Goal: Task Accomplishment & Management: Manage account settings

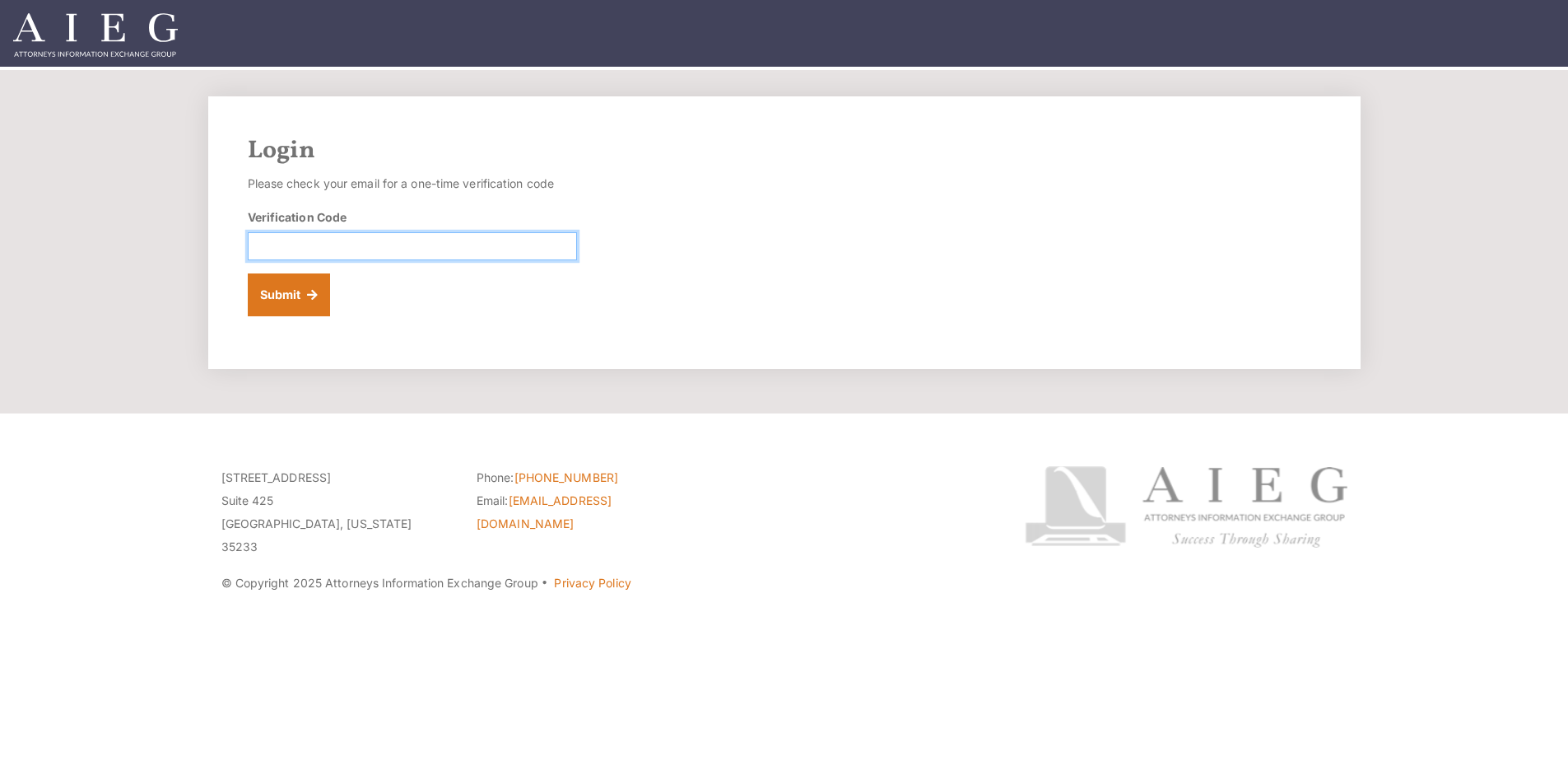
drag, startPoint x: 288, startPoint y: 267, endPoint x: 202, endPoint y: 250, distance: 87.7
click at [285, 260] on input "Verification Code" at bounding box center [412, 246] width 329 height 28
type input "815439"
click at [306, 316] on button "Submit" at bounding box center [289, 295] width 83 height 43
click at [359, 260] on input "Verification Code" at bounding box center [412, 246] width 329 height 28
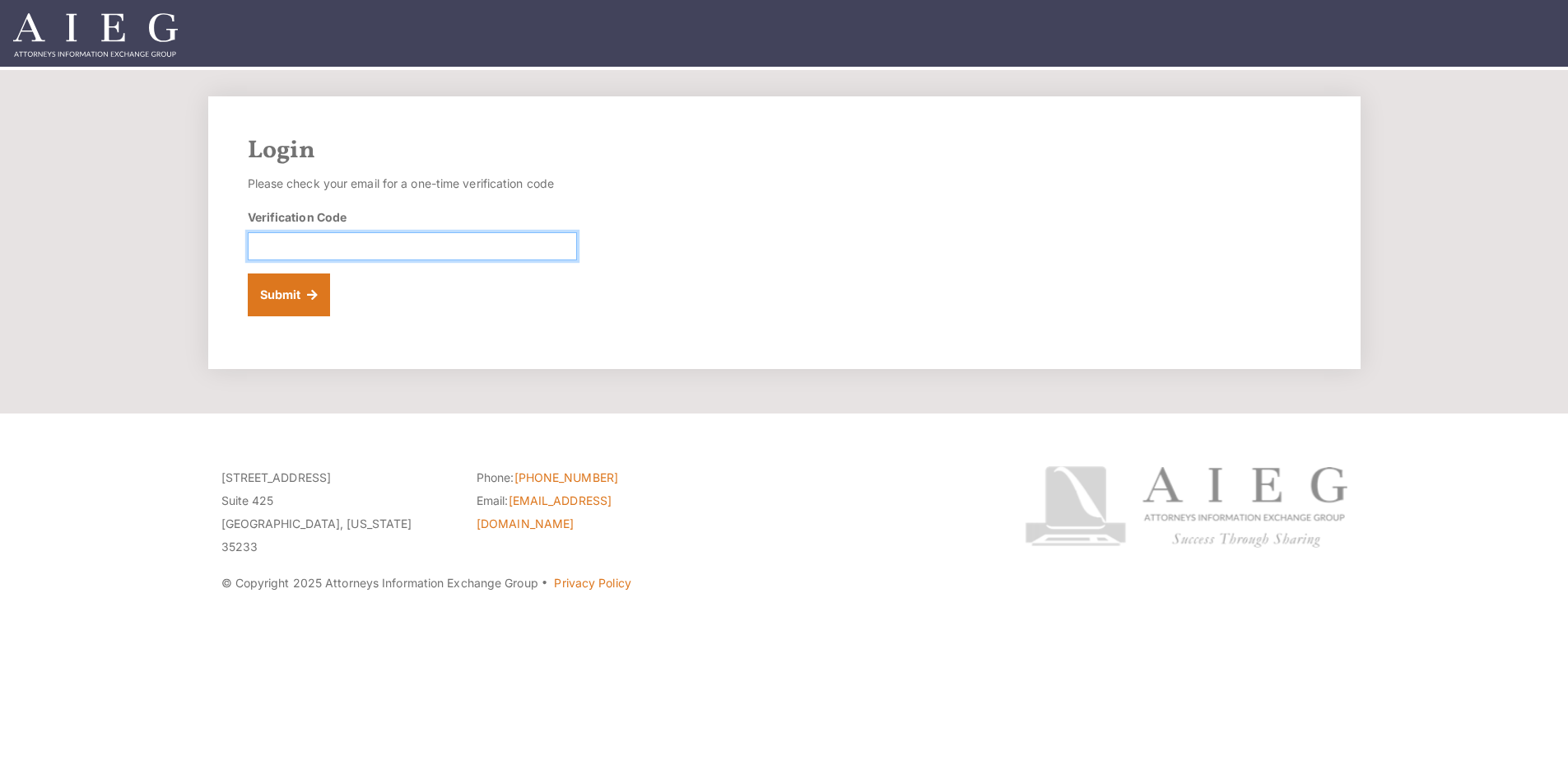
drag, startPoint x: 347, startPoint y: 275, endPoint x: 336, endPoint y: 272, distance: 11.4
click at [345, 260] on input "Verification Code" at bounding box center [412, 246] width 329 height 28
type input "489056"
click at [314, 316] on button "Submit" at bounding box center [289, 295] width 83 height 43
